Goal: Check status: Check status

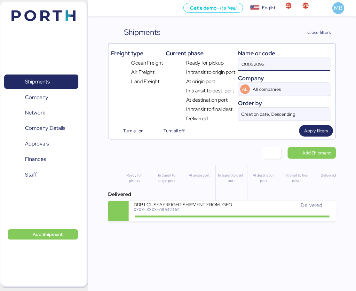
type input "O0052093"
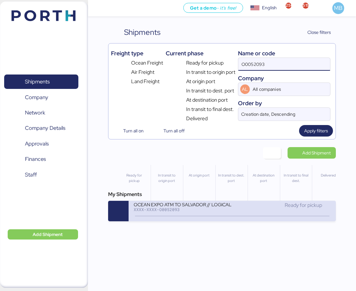
click at [240, 203] on div "Ready for pickup" at bounding box center [282, 206] width 99 height 8
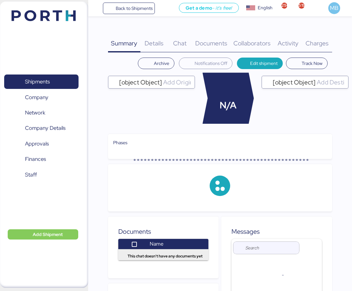
click at [327, 38] on div "Charges 0" at bounding box center [317, 40] width 30 height 26
